Goal: Transaction & Acquisition: Purchase product/service

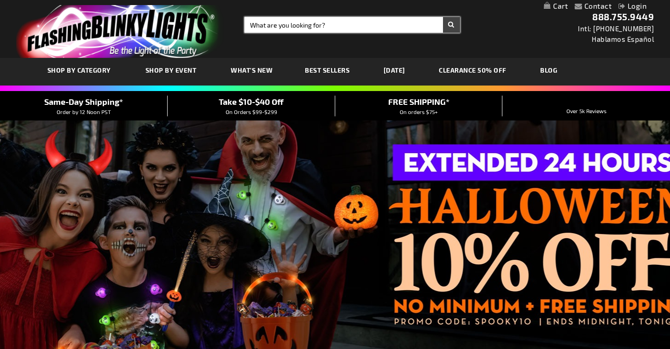
click at [258, 20] on input "Search" at bounding box center [351, 25] width 215 height 16
type input "nec"
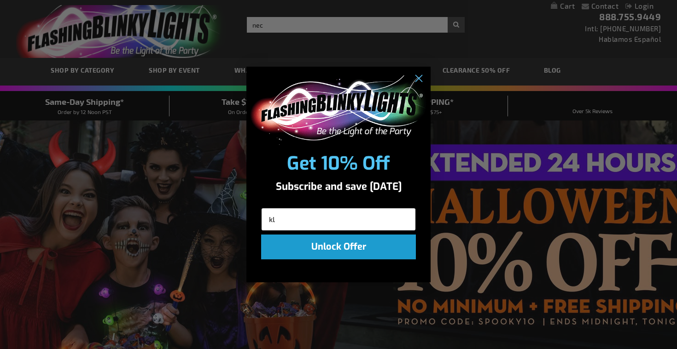
type input "k"
type input "necklaces"
click input "Submit" at bounding box center [0, 0] width 0 height 0
click at [380, 211] on input "necklaces" at bounding box center [338, 219] width 155 height 23
click at [489, 20] on div "Close dialog Get 10% Off Subscribe and save [DATE] necklaces Unlock Offer Submit" at bounding box center [338, 174] width 677 height 349
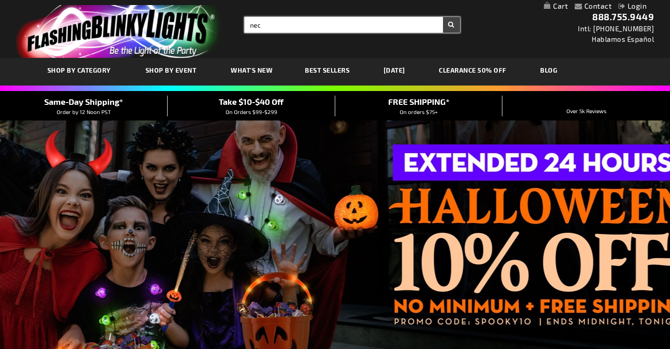
click at [280, 25] on input "nec" at bounding box center [351, 25] width 215 height 16
type input "necklace"
click at [451, 25] on button "Search" at bounding box center [451, 25] width 17 height 16
